Goal: Task Accomplishment & Management: Use online tool/utility

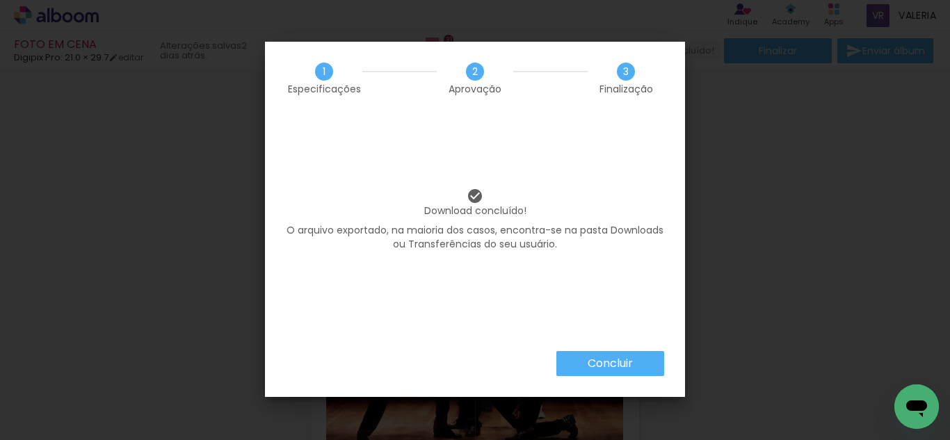
scroll to position [0, 3686]
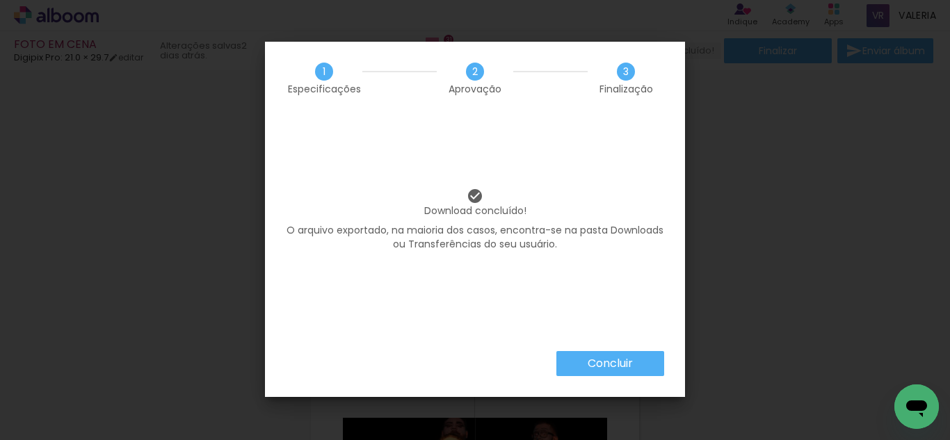
scroll to position [0, 3686]
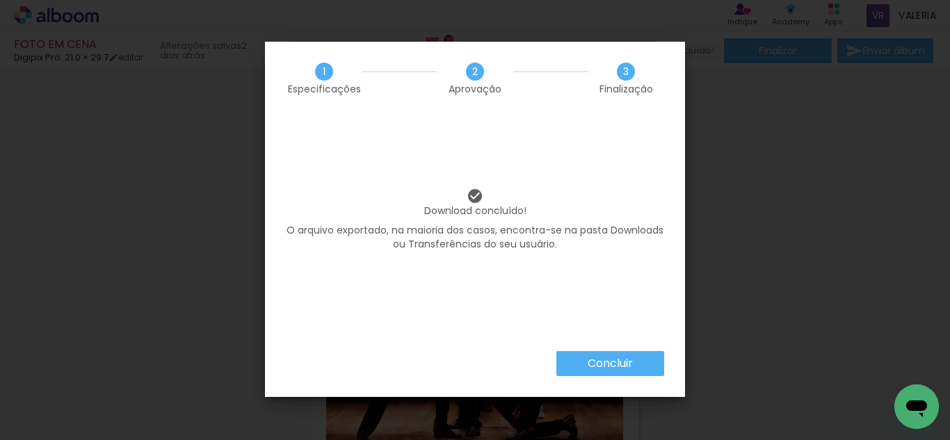
scroll to position [0, 3686]
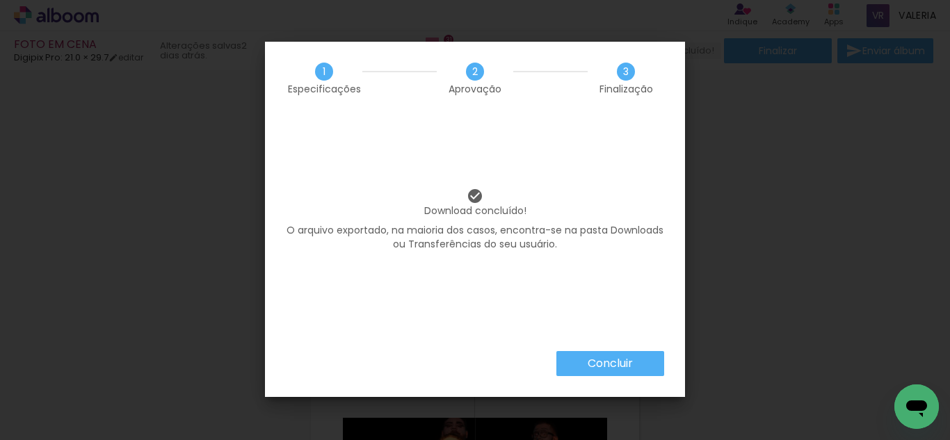
scroll to position [0, 3686]
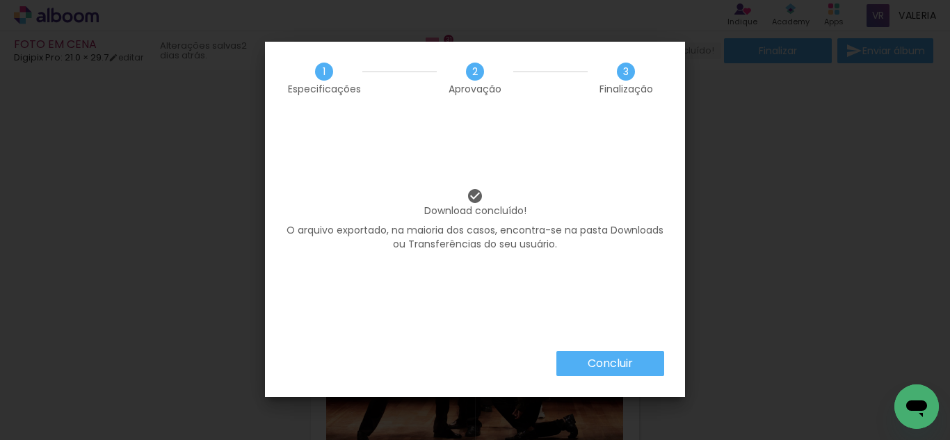
scroll to position [0, 3686]
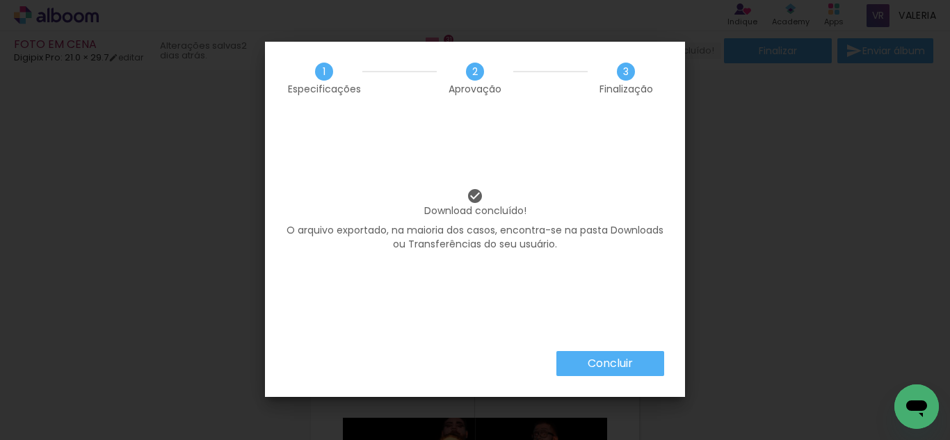
scroll to position [0, 3686]
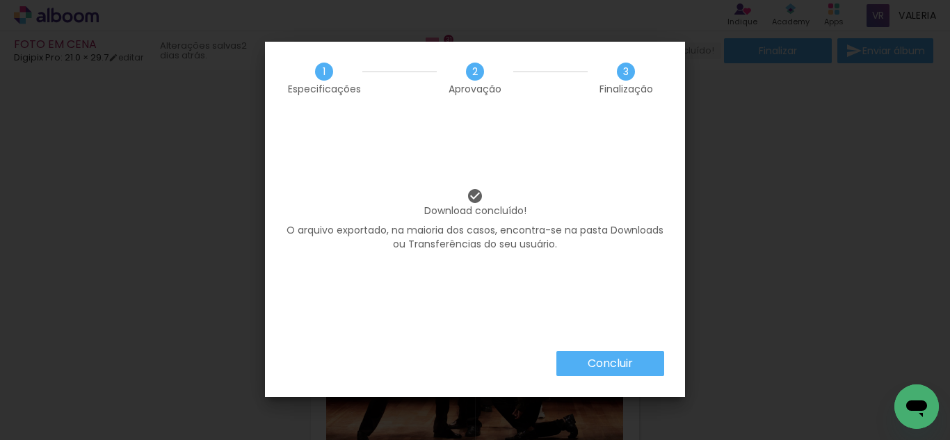
click at [779, 160] on iron-overlay-backdrop at bounding box center [475, 220] width 950 height 440
click at [0, 0] on slot "Concluir" at bounding box center [0, 0] width 0 height 0
